Goal: Information Seeking & Learning: Learn about a topic

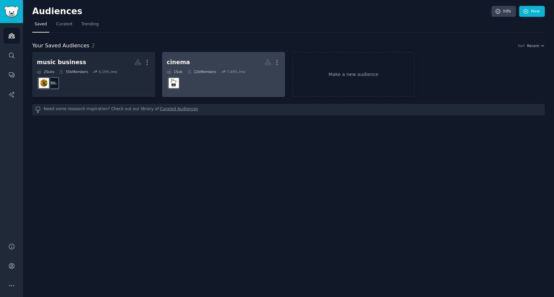
click at [190, 68] on h2 "cinema More" at bounding box center [224, 63] width 114 height 12
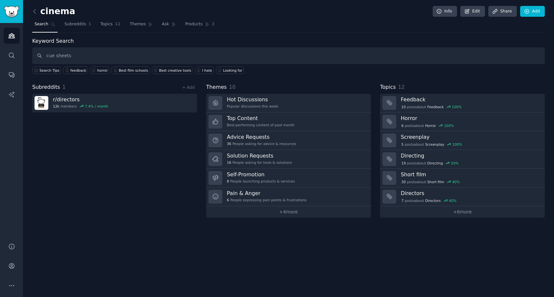
type input "cue sheets"
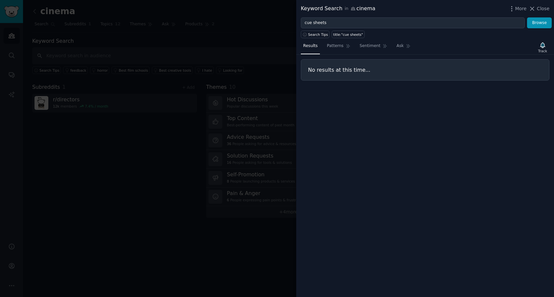
click at [253, 71] on div at bounding box center [277, 148] width 554 height 297
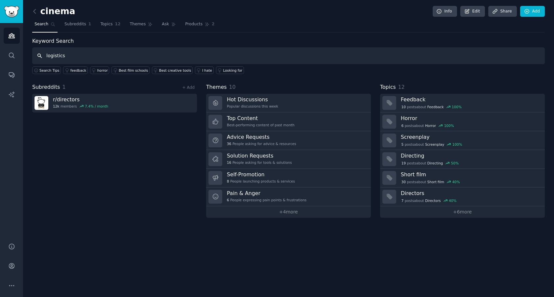
type input "logistics"
